Goal: Transaction & Acquisition: Purchase product/service

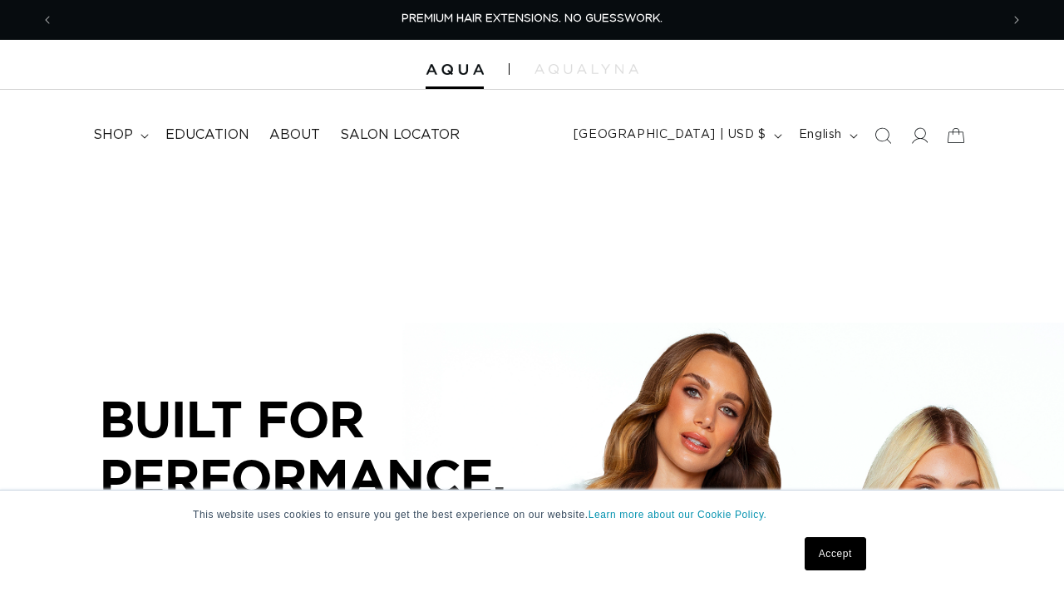
click at [836, 546] on link "Accept" at bounding box center [836, 553] width 62 height 33
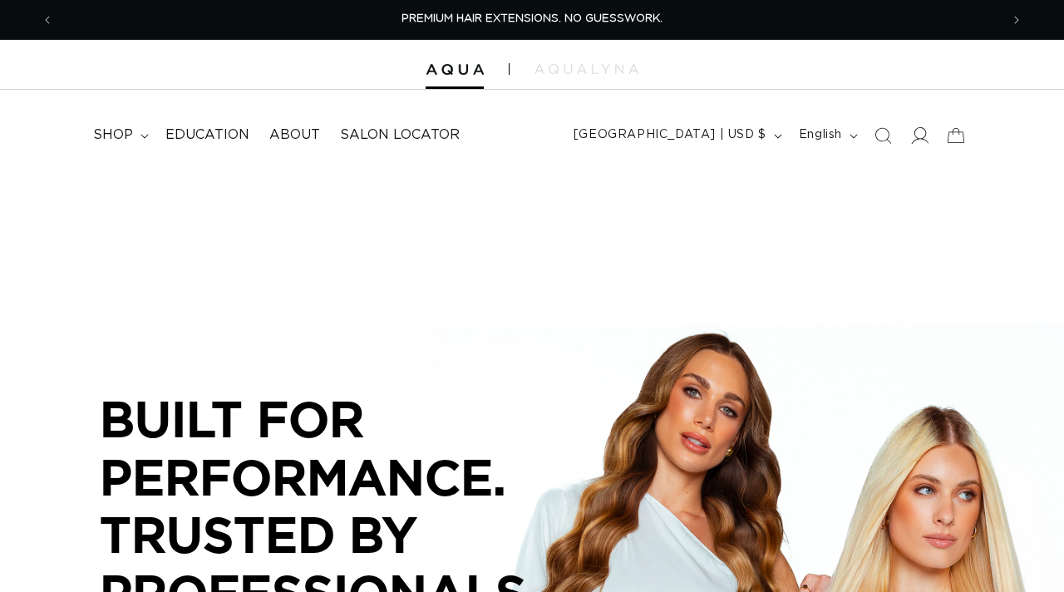
click at [919, 131] on icon at bounding box center [918, 134] width 17 height 17
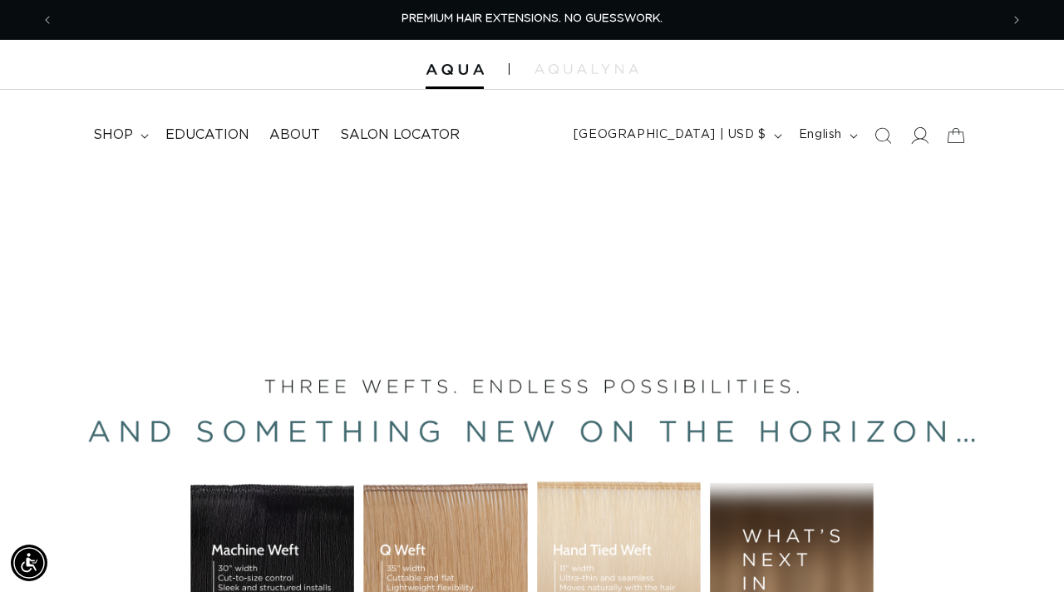
scroll to position [0, 946]
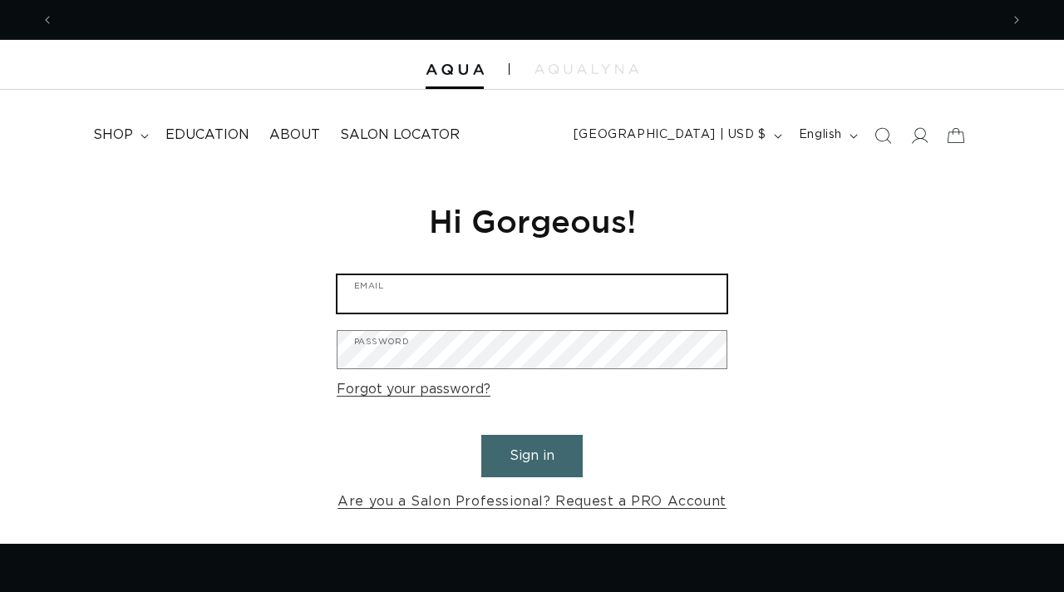
click at [603, 286] on input "Email" at bounding box center [532, 293] width 389 height 37
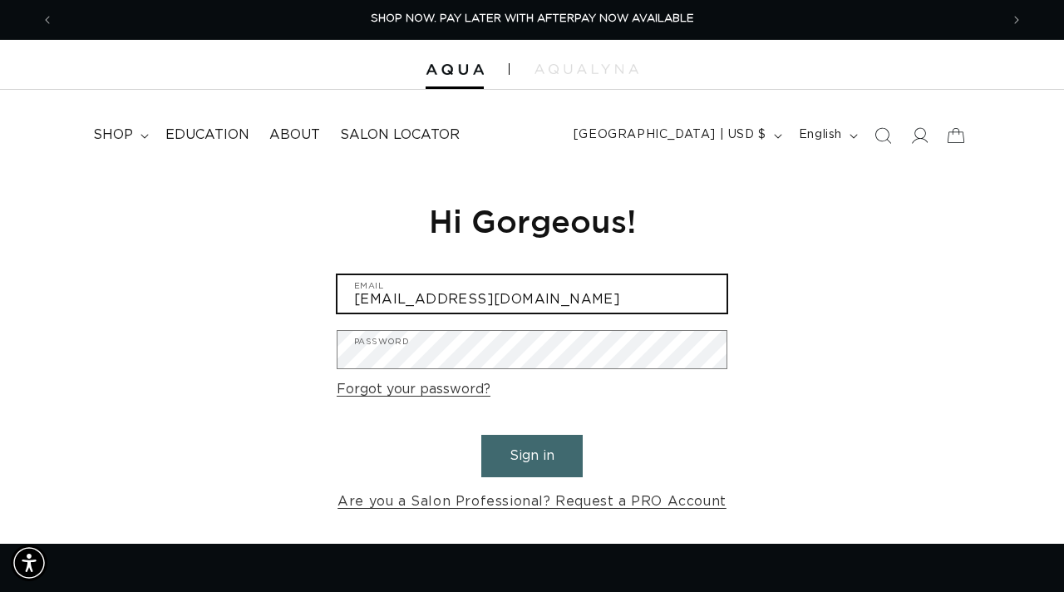
type input "[EMAIL_ADDRESS][DOMAIN_NAME]"
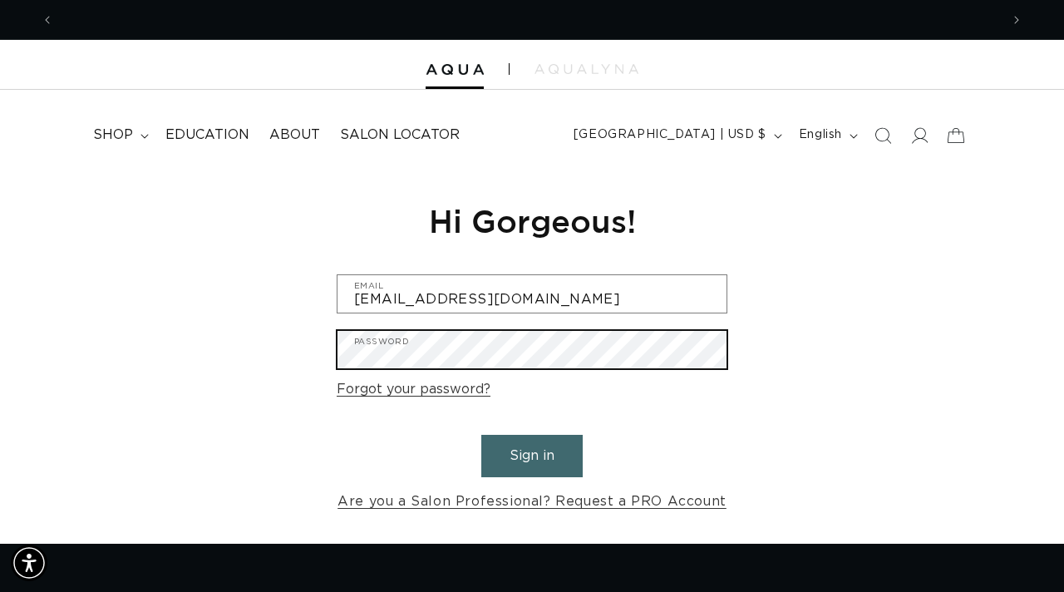
scroll to position [0, 0]
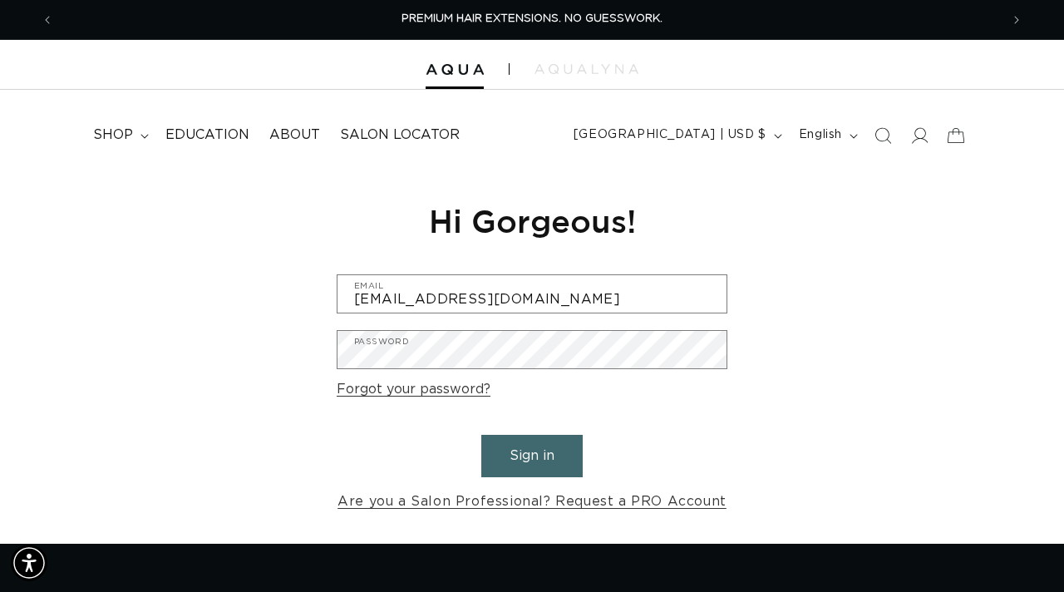
click at [538, 462] on button "Sign in" at bounding box center [531, 456] width 101 height 42
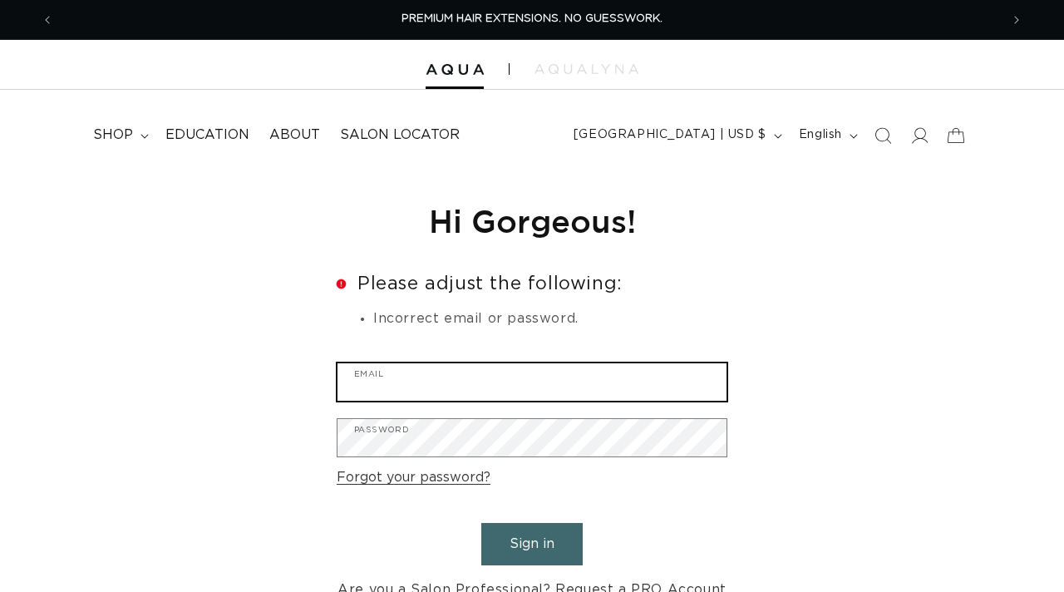
click at [417, 394] on input "Email" at bounding box center [532, 381] width 389 height 37
type input "[EMAIL_ADDRESS][DOMAIN_NAME]"
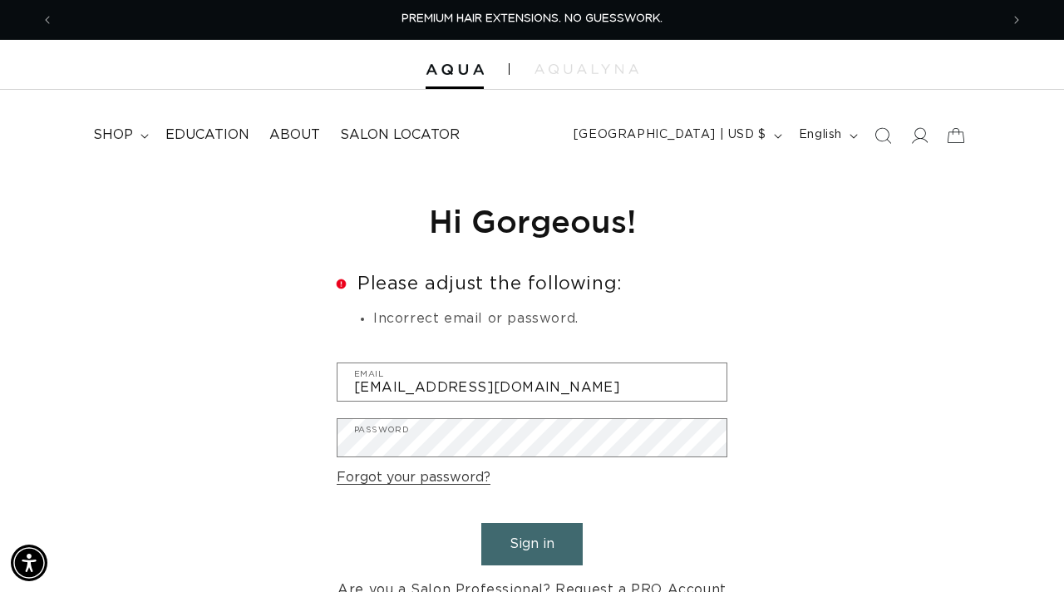
click at [517, 543] on button "Sign in" at bounding box center [531, 544] width 101 height 42
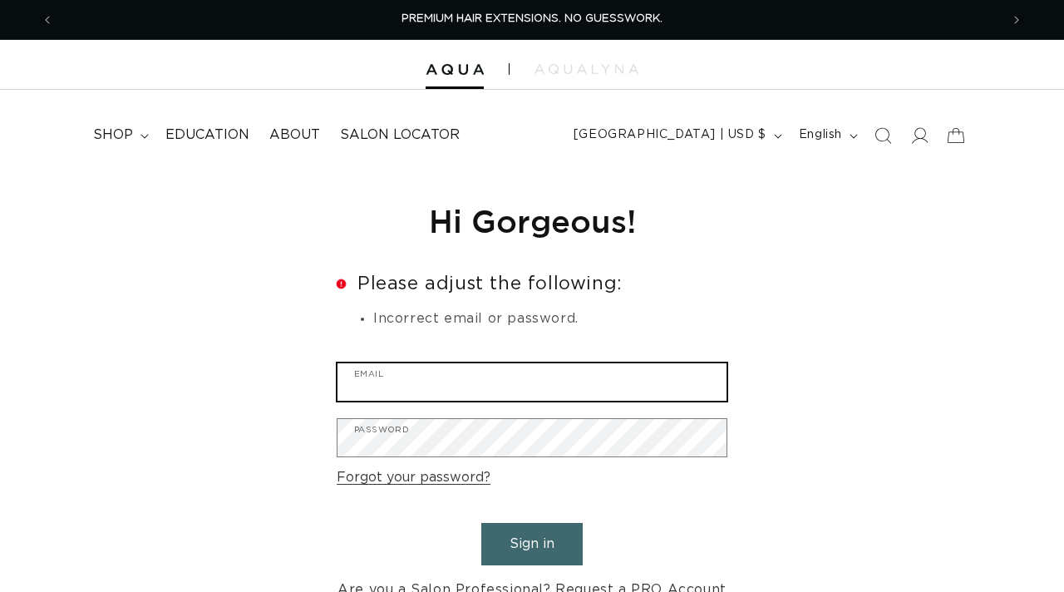
click at [471, 377] on input "Email" at bounding box center [532, 381] width 389 height 37
type input "[EMAIL_ADDRESS][DOMAIN_NAME]"
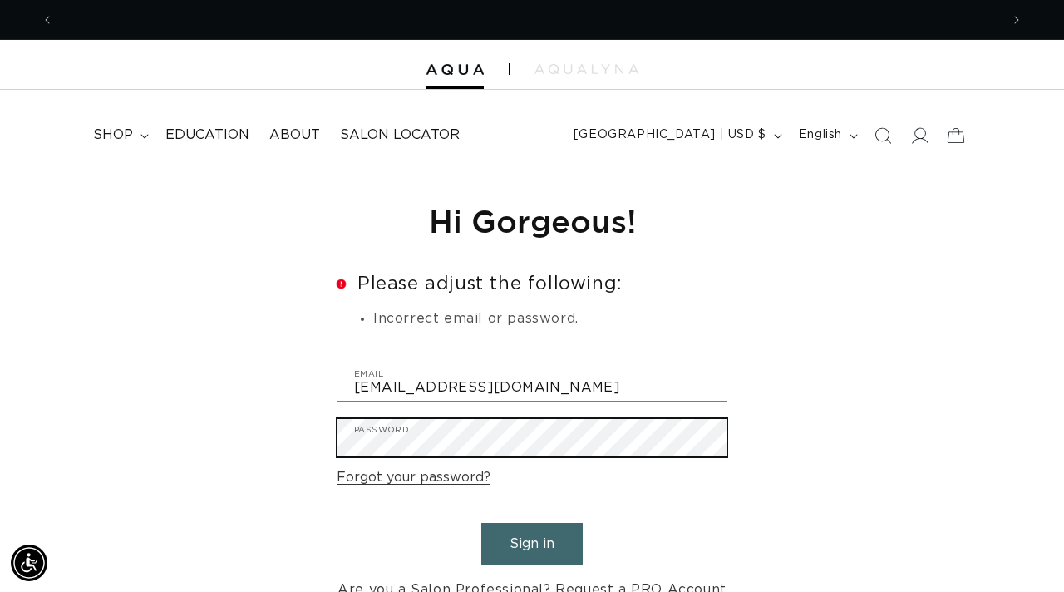
scroll to position [0, 1892]
click at [481, 523] on button "Sign in" at bounding box center [531, 544] width 101 height 42
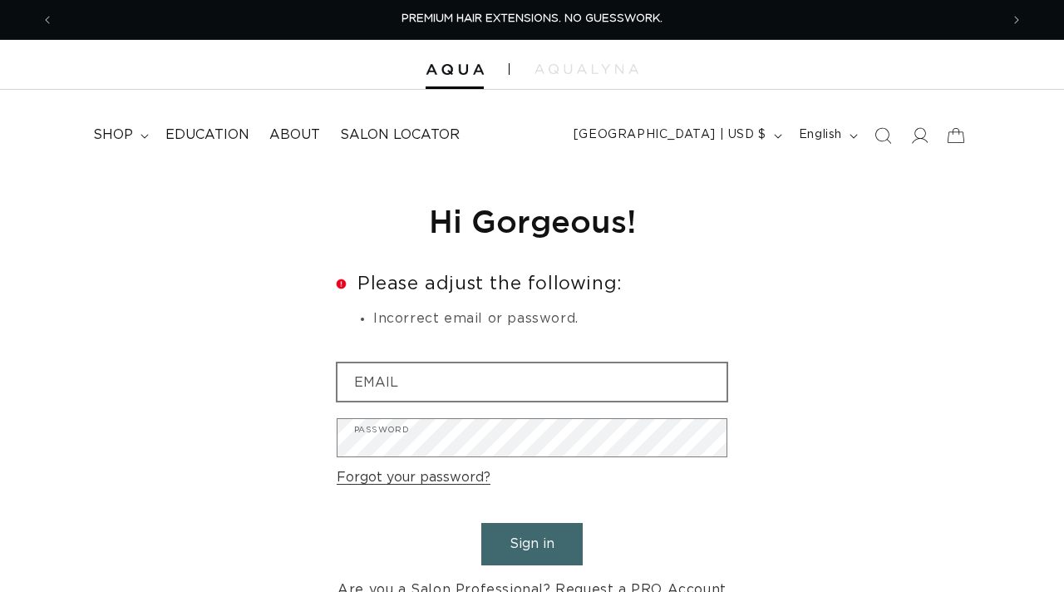
type input "[EMAIL_ADDRESS][DOMAIN_NAME]"
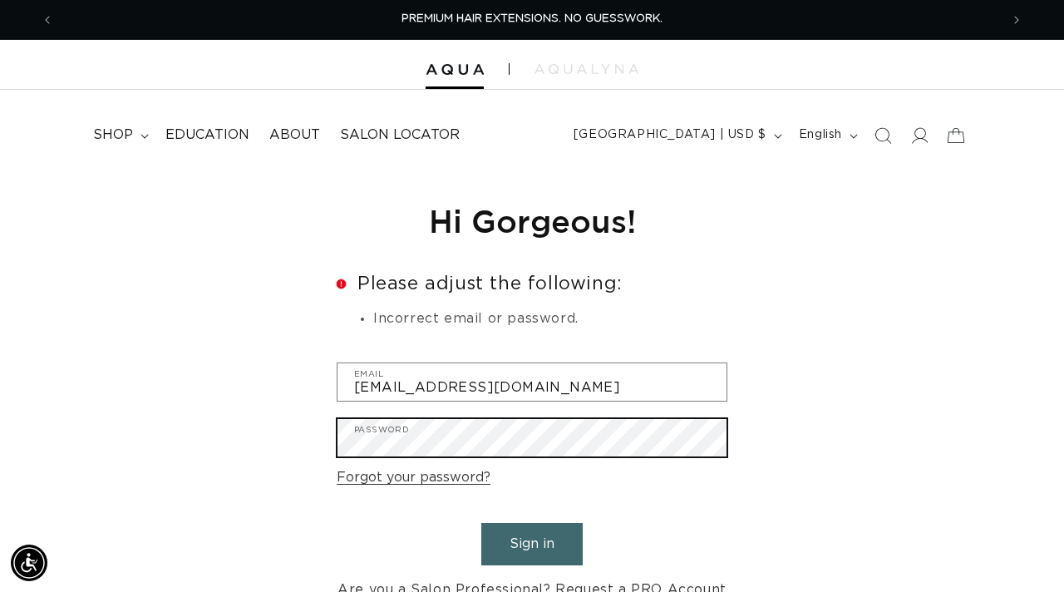
click at [481, 523] on button "Sign in" at bounding box center [531, 544] width 101 height 42
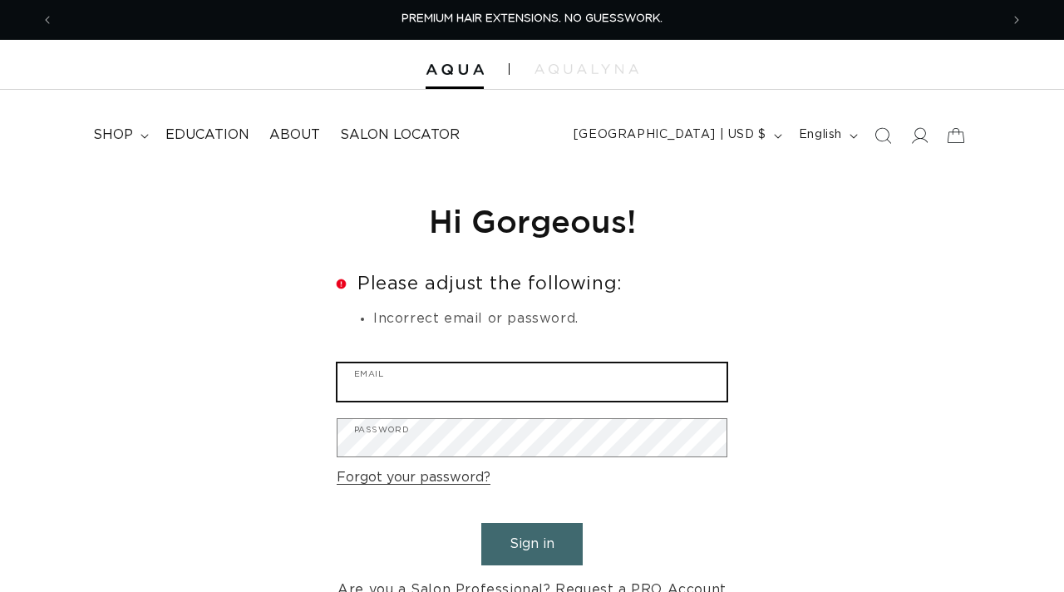
click at [437, 365] on input "Email" at bounding box center [532, 381] width 389 height 37
type input "[EMAIL_ADDRESS][DOMAIN_NAME]"
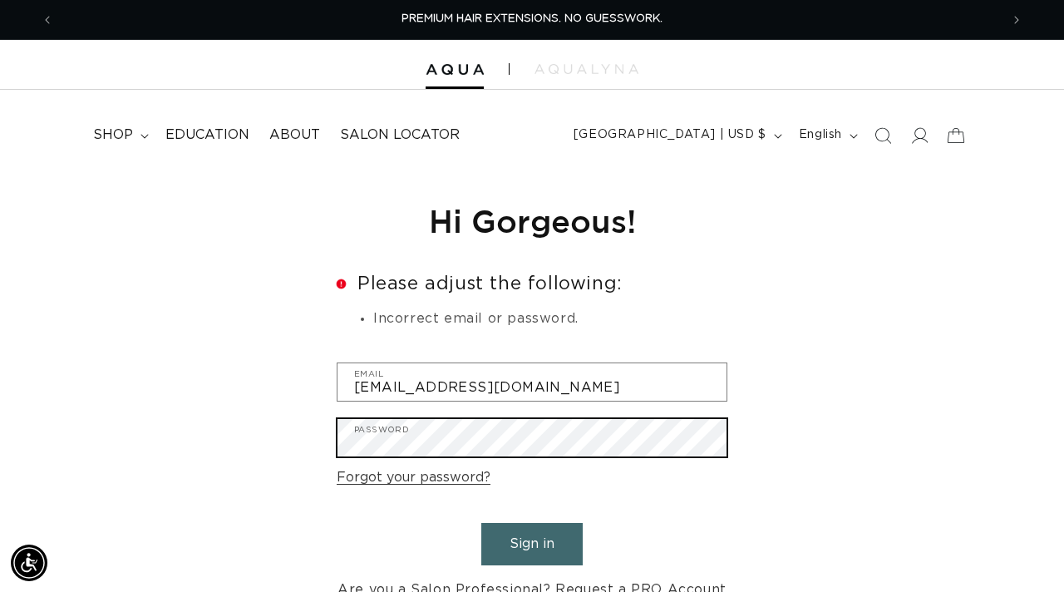
click at [481, 523] on button "Sign in" at bounding box center [531, 544] width 101 height 42
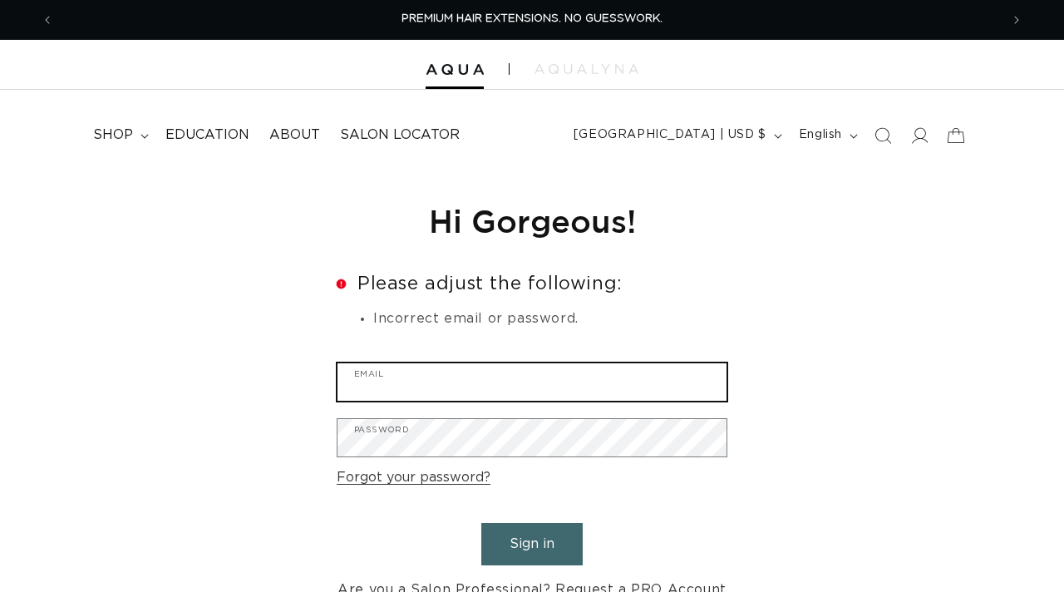
click at [539, 367] on input "Email" at bounding box center [532, 381] width 389 height 37
type input "[EMAIL_ADDRESS][DOMAIN_NAME]"
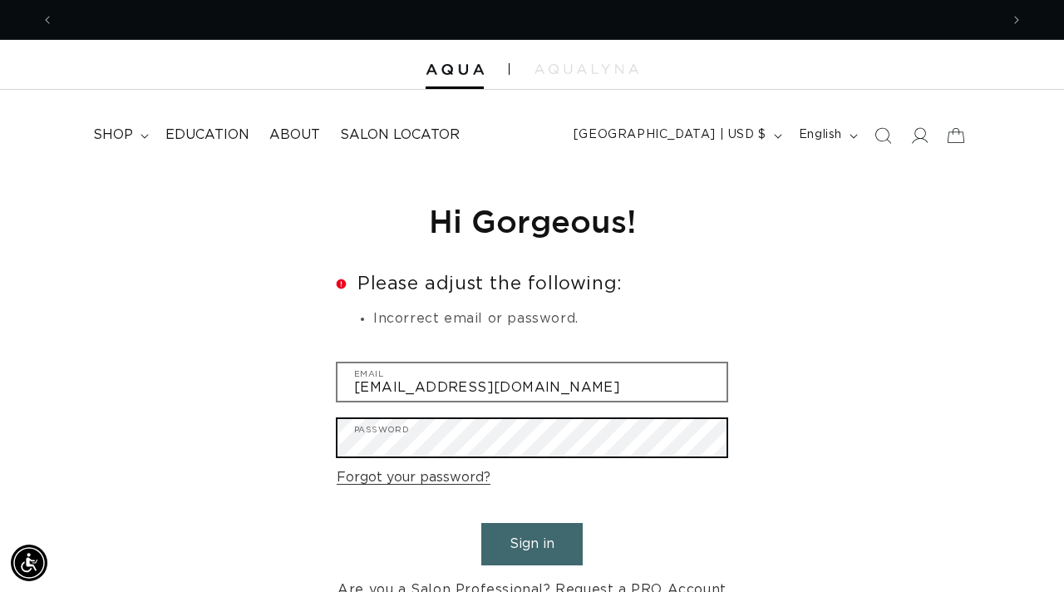
scroll to position [0, 1892]
click at [481, 523] on button "Sign in" at bounding box center [531, 544] width 101 height 42
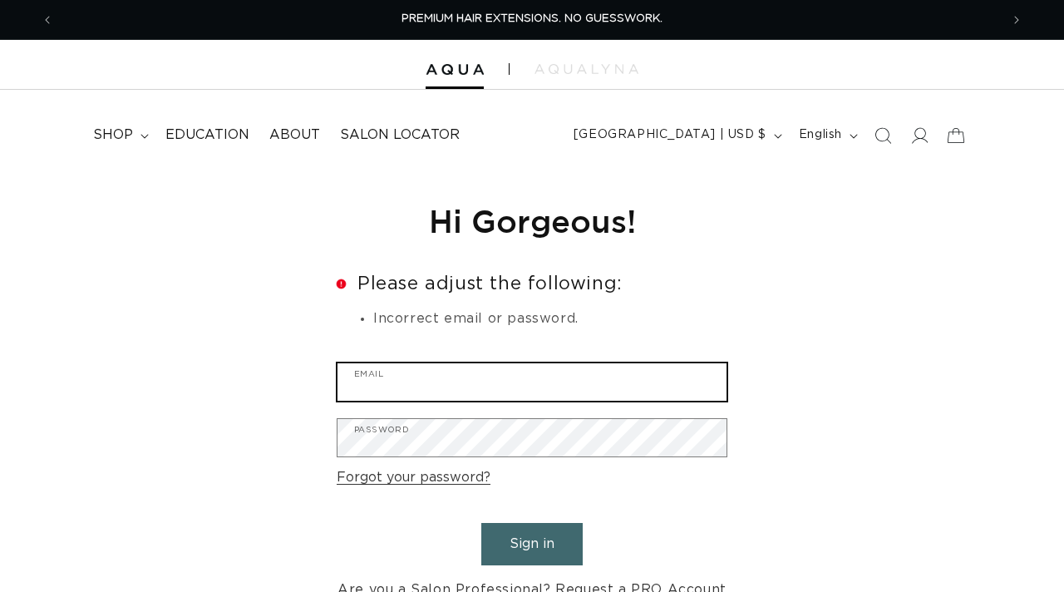
click at [486, 383] on input "Email" at bounding box center [532, 381] width 389 height 37
click at [442, 397] on input "Email" at bounding box center [532, 381] width 389 height 37
type input "[EMAIL_ADDRESS][DOMAIN_NAME]"
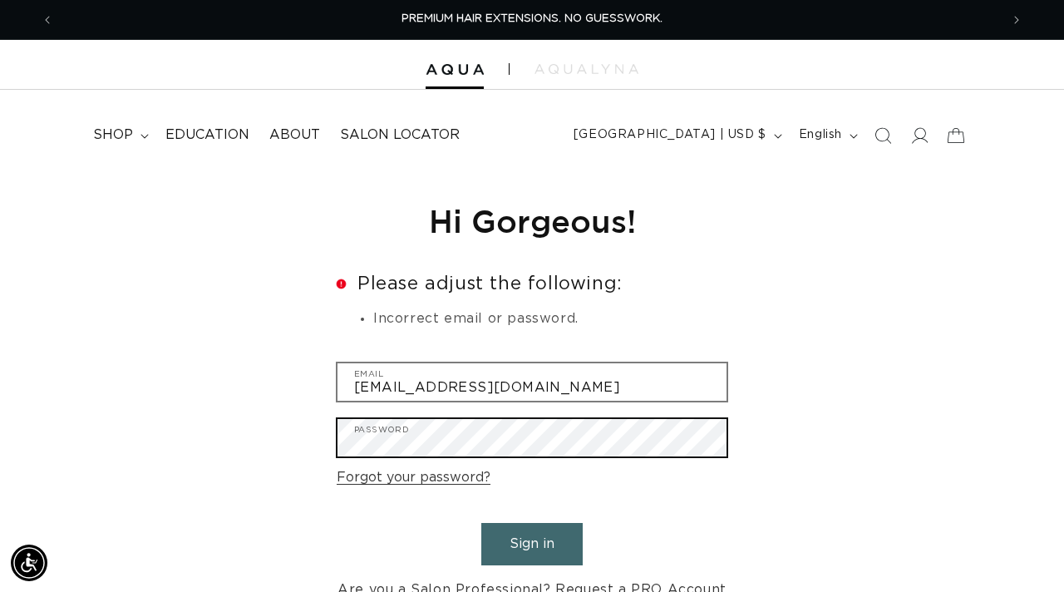
click at [481, 523] on button "Sign in" at bounding box center [531, 544] width 101 height 42
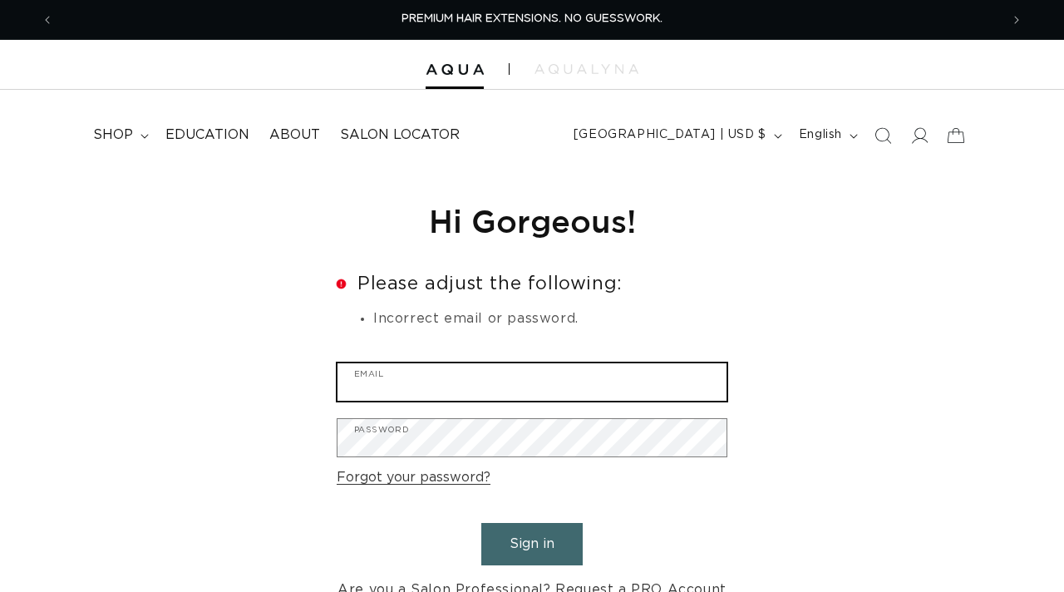
click at [488, 387] on input "Email" at bounding box center [532, 381] width 389 height 37
type input "[EMAIL_ADDRESS][DOMAIN_NAME]"
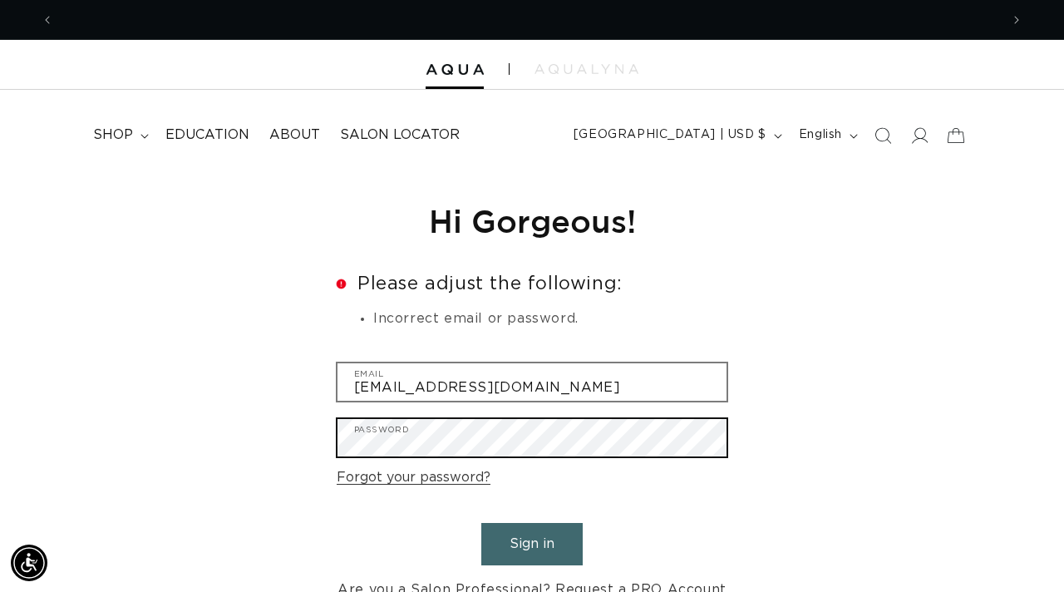
scroll to position [0, 1892]
click at [481, 523] on button "Sign in" at bounding box center [531, 544] width 101 height 42
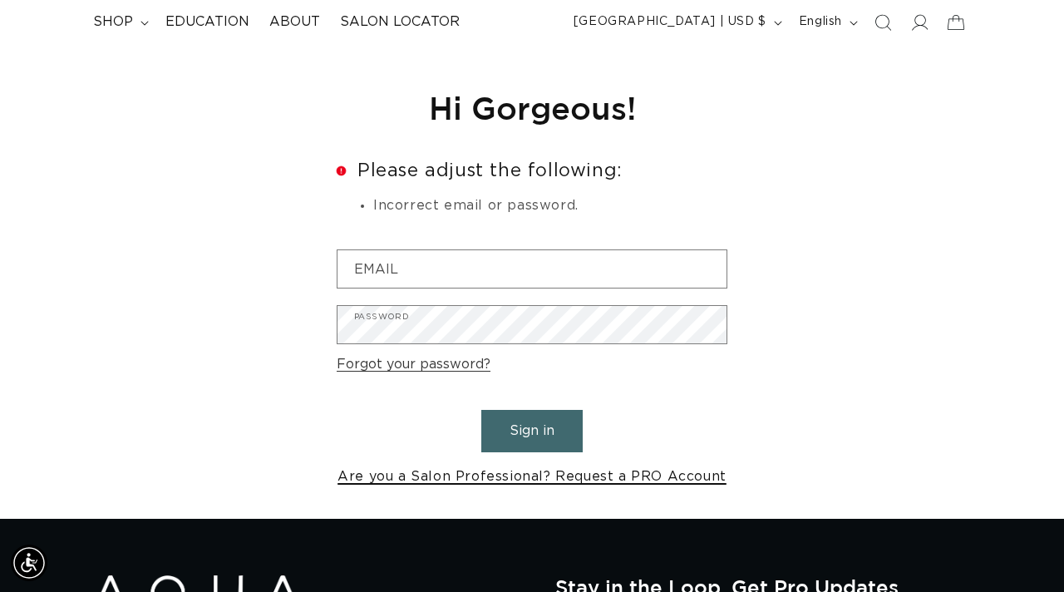
scroll to position [0, 946]
click at [359, 376] on link "Forgot your password?" at bounding box center [414, 365] width 154 height 24
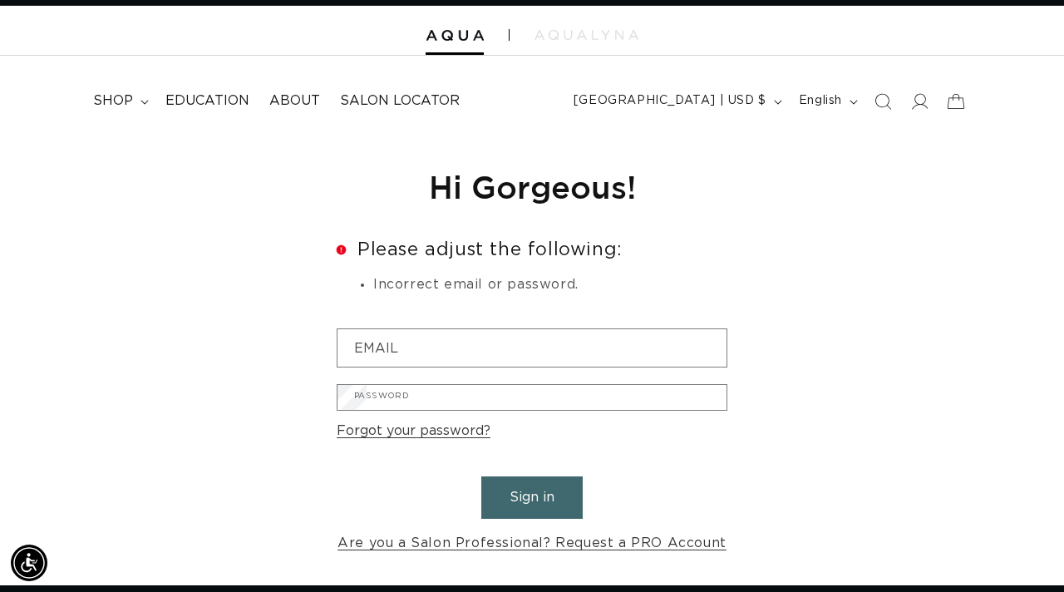
scroll to position [0, 1892]
click at [0, 0] on input "Email" at bounding box center [0, 0] width 0 height 0
type input "lil_megz22@yahoo.com"
click at [0, 0] on button "Submit" at bounding box center [0, 0] width 0 height 0
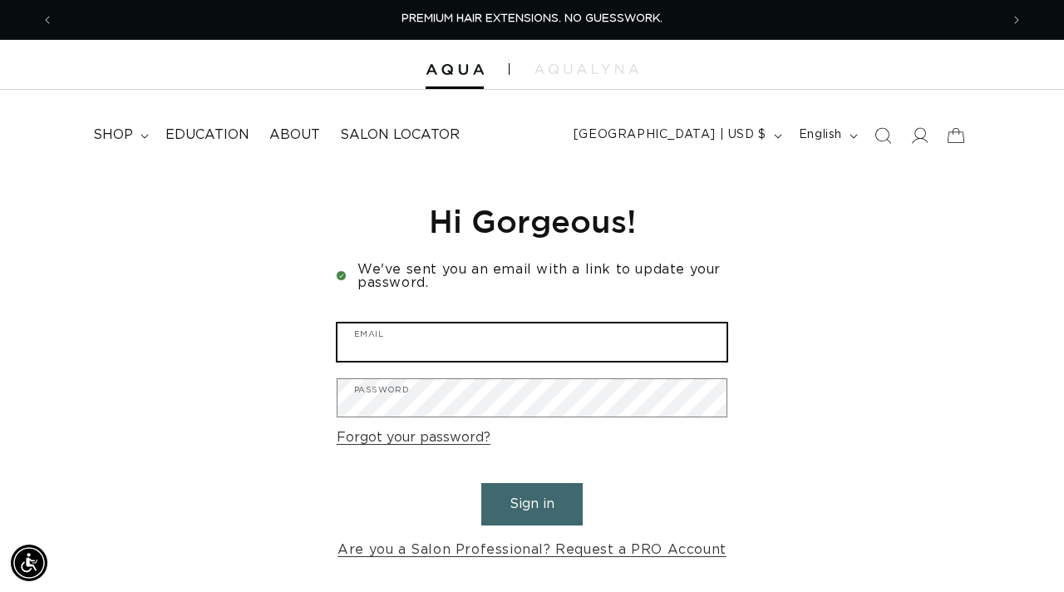
click at [470, 329] on input "Email" at bounding box center [532, 341] width 389 height 37
type input "[EMAIL_ADDRESS][DOMAIN_NAME]"
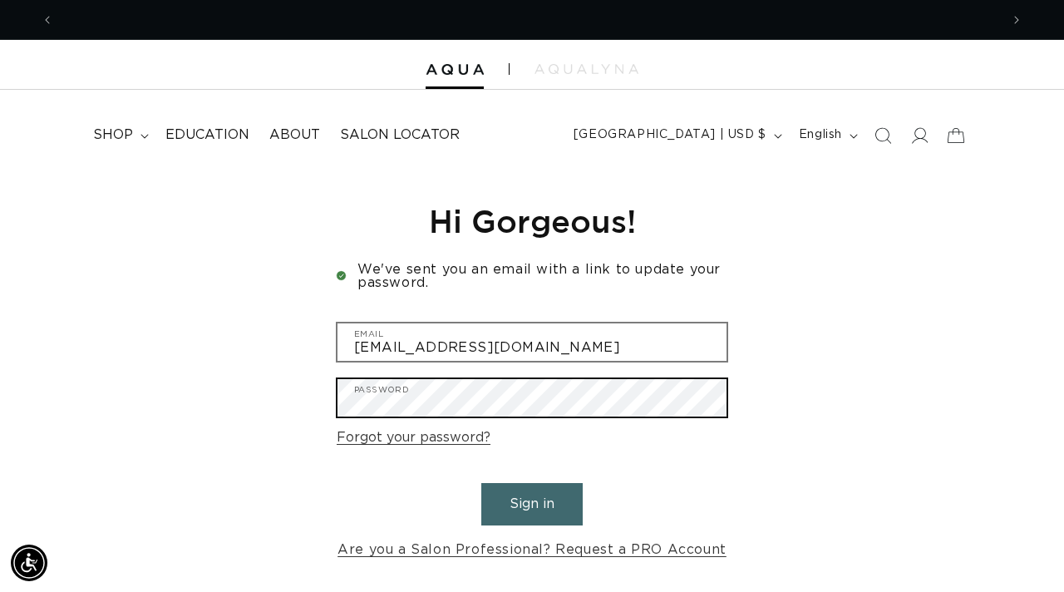
scroll to position [0, 1892]
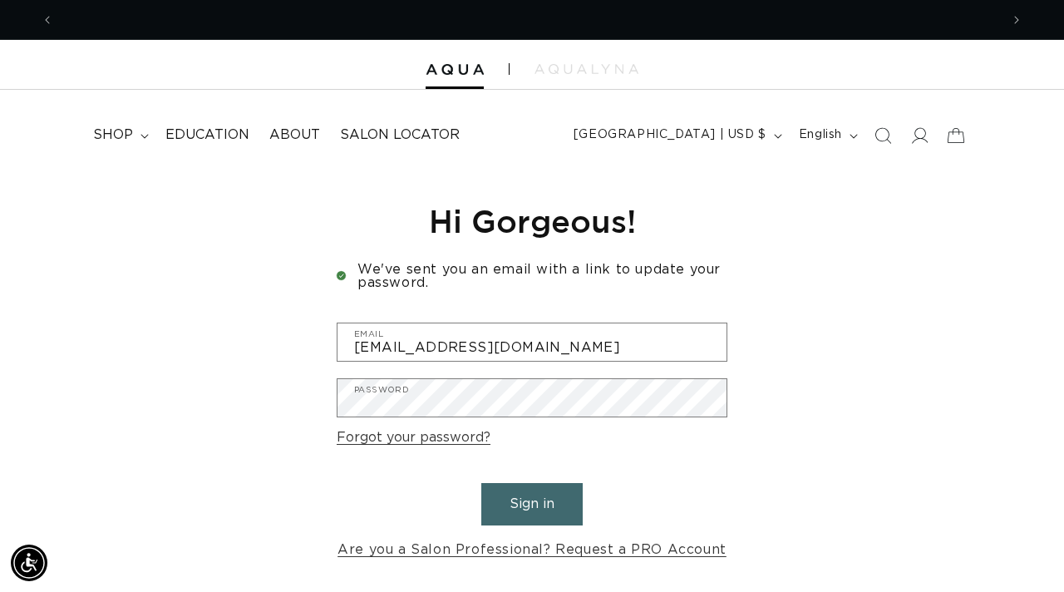
click at [582, 504] on button "Sign in" at bounding box center [531, 504] width 101 height 42
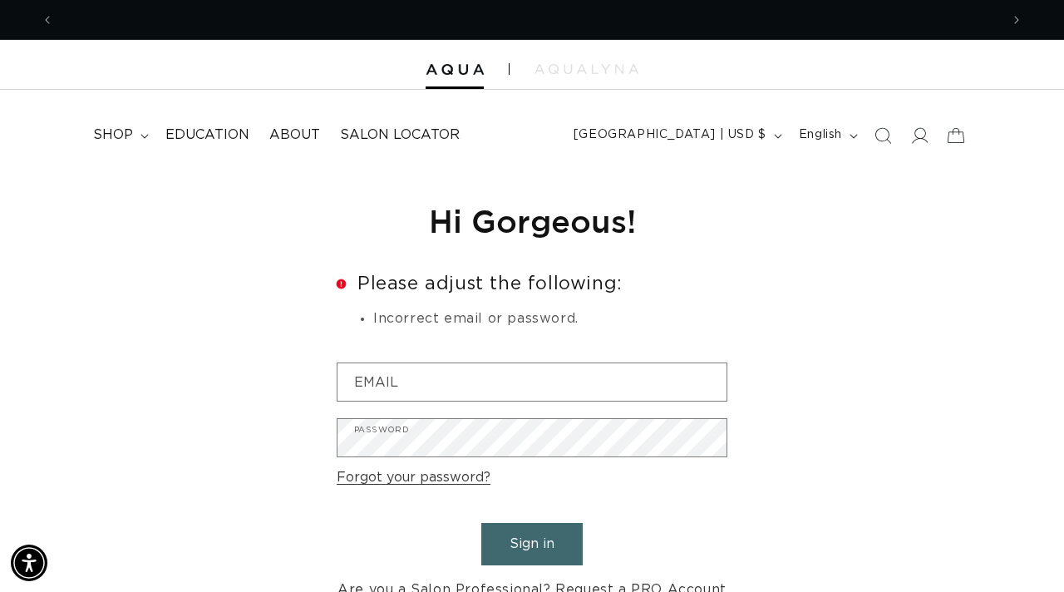
scroll to position [0, 1892]
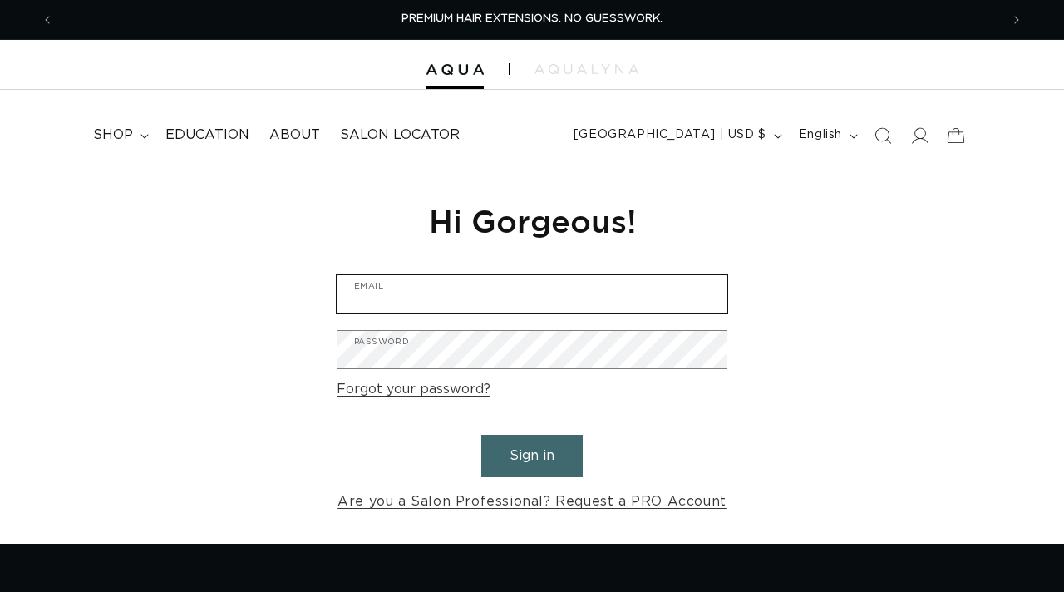
click at [411, 284] on input "Email" at bounding box center [532, 293] width 389 height 37
type input "lil_megz22@yahoo.com"
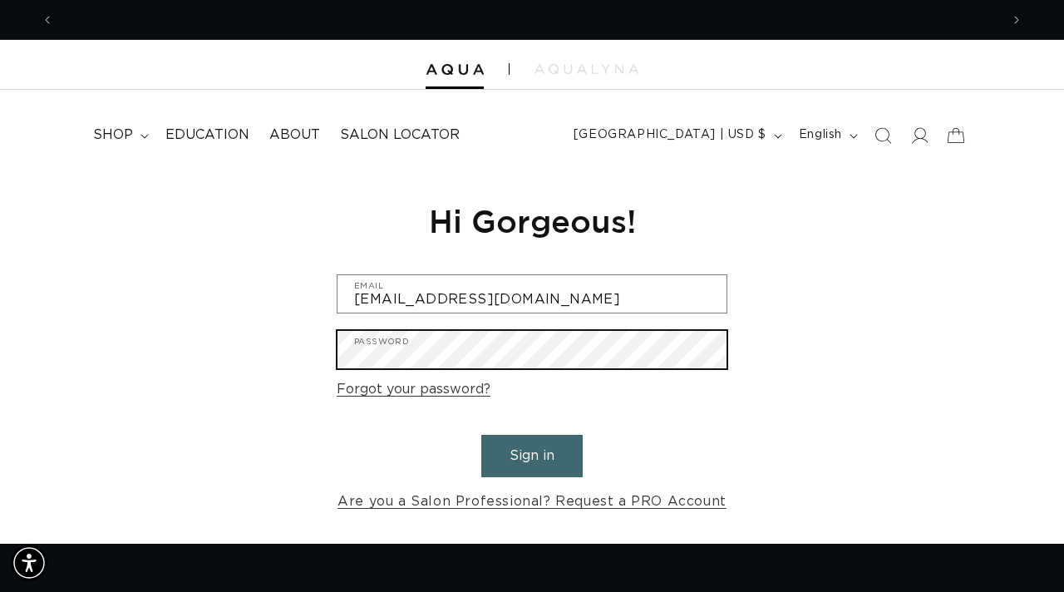
scroll to position [0, 1892]
click at [481, 435] on button "Sign in" at bounding box center [531, 456] width 101 height 42
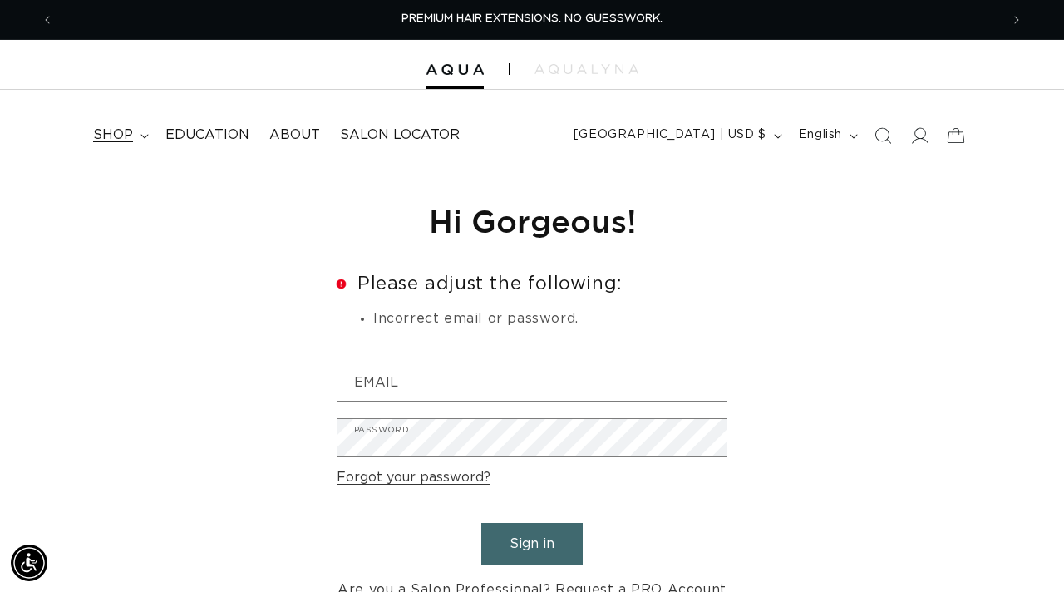
click at [124, 130] on span "shop" at bounding box center [113, 134] width 40 height 17
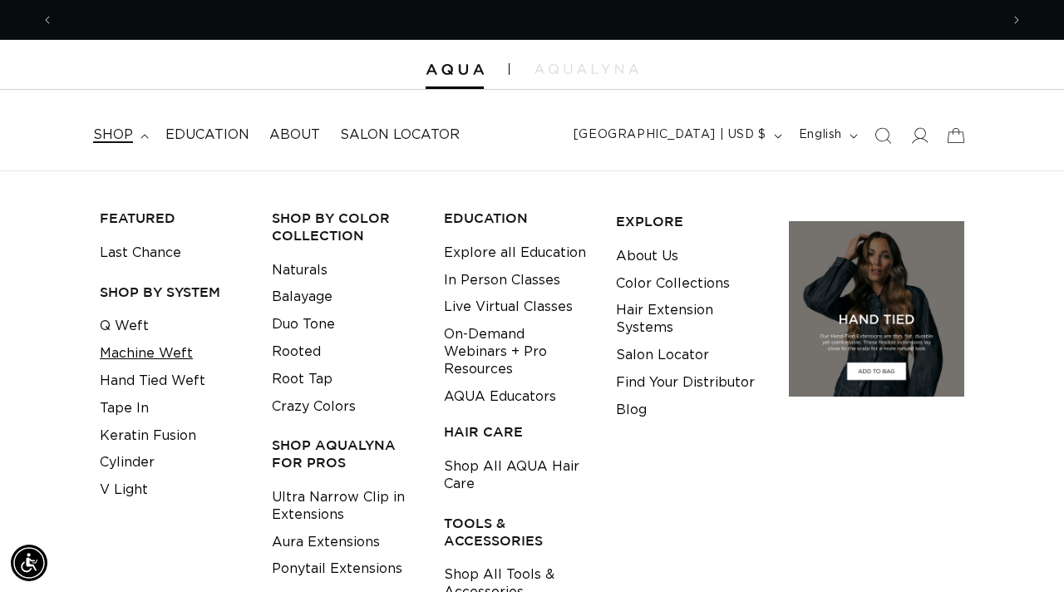
click at [146, 353] on link "Machine Weft" at bounding box center [146, 353] width 93 height 27
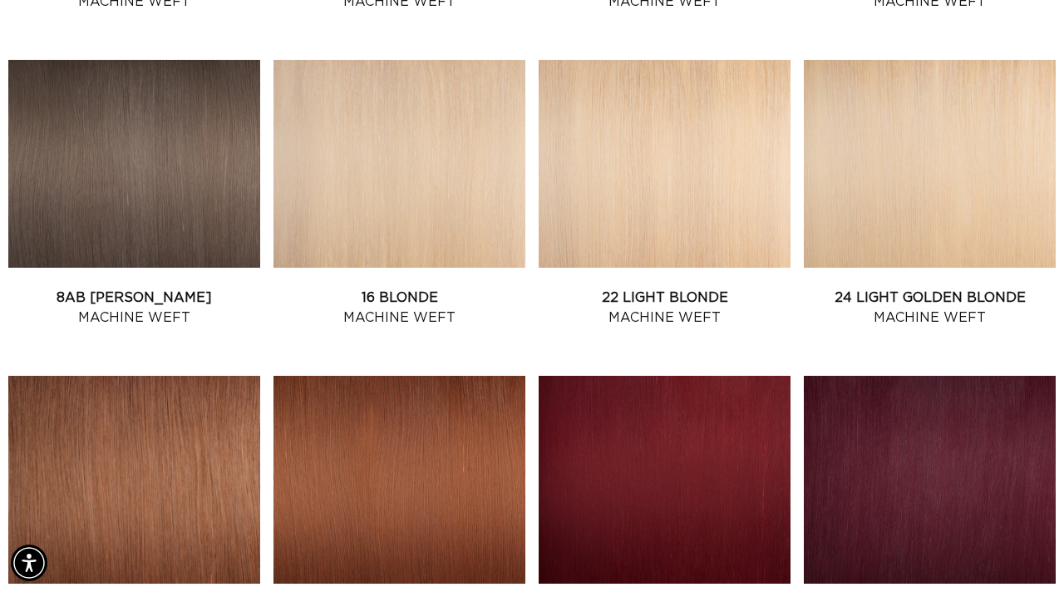
scroll to position [1255, 0]
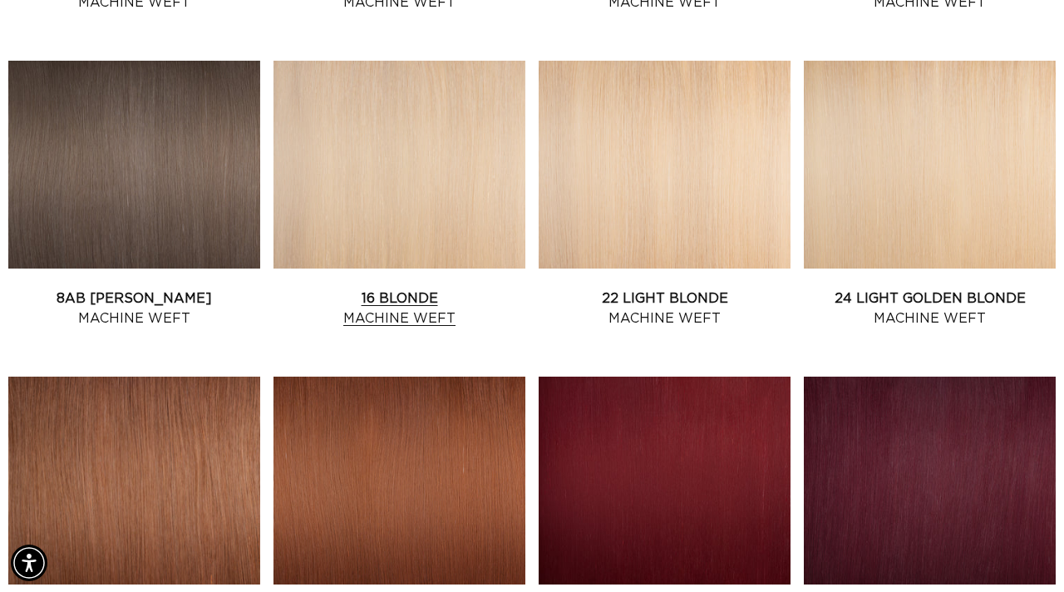
click at [419, 324] on link "16 Blonde Machine Weft" at bounding box center [400, 309] width 252 height 40
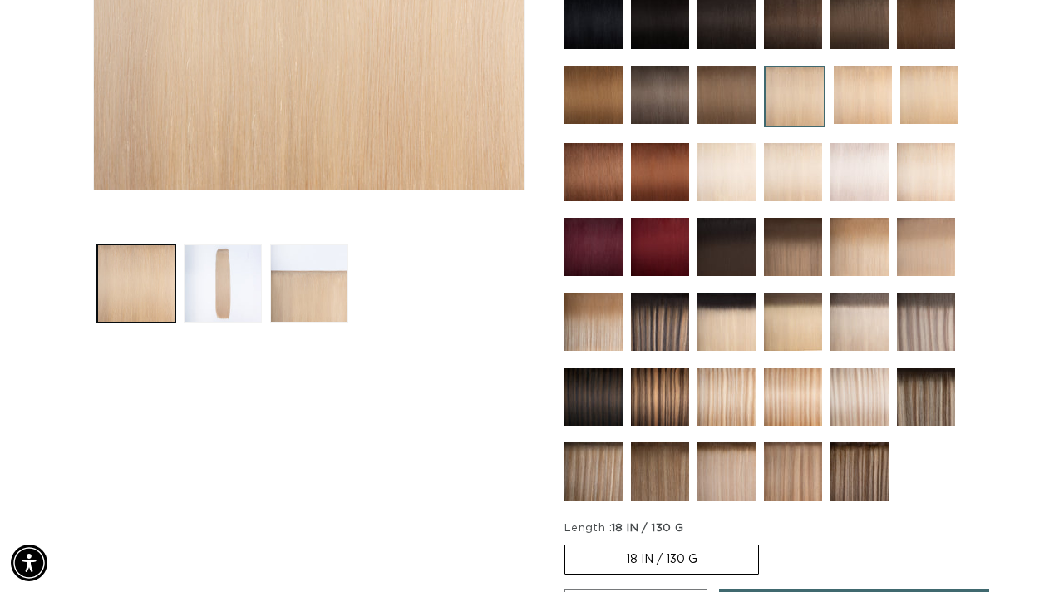
scroll to position [0, 1892]
